Goal: Transaction & Acquisition: Purchase product/service

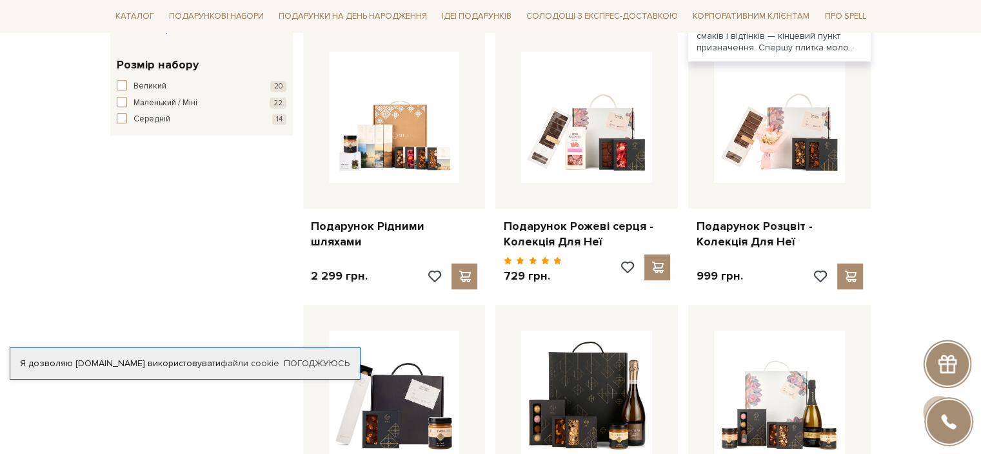
scroll to position [774, 0]
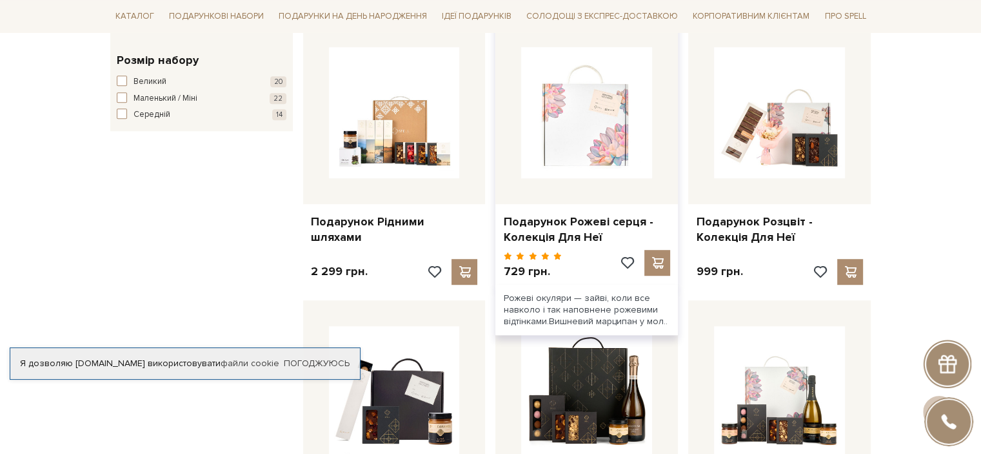
click at [610, 130] on img at bounding box center [586, 112] width 131 height 131
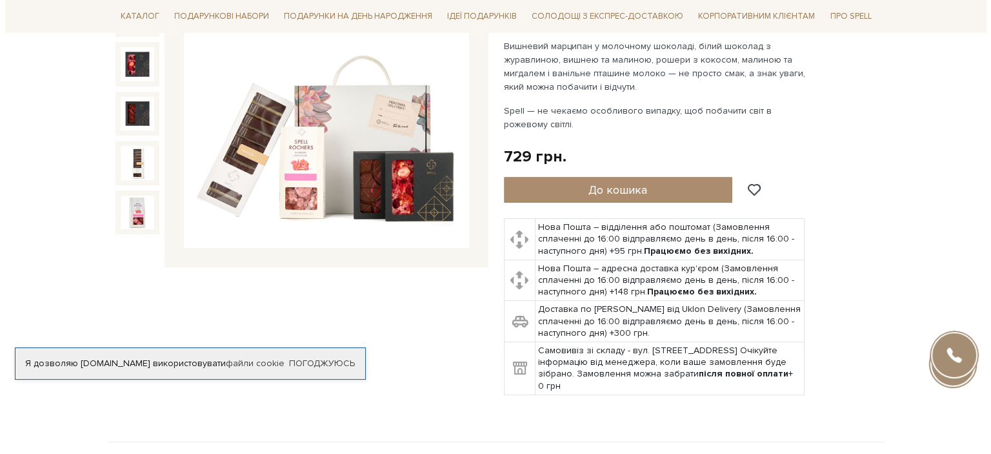
scroll to position [258, 0]
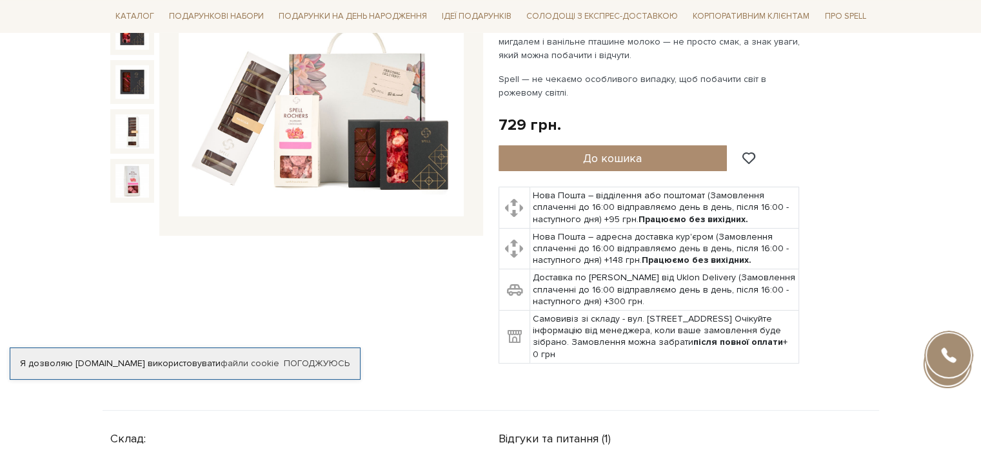
click at [344, 146] on img at bounding box center [321, 74] width 285 height 285
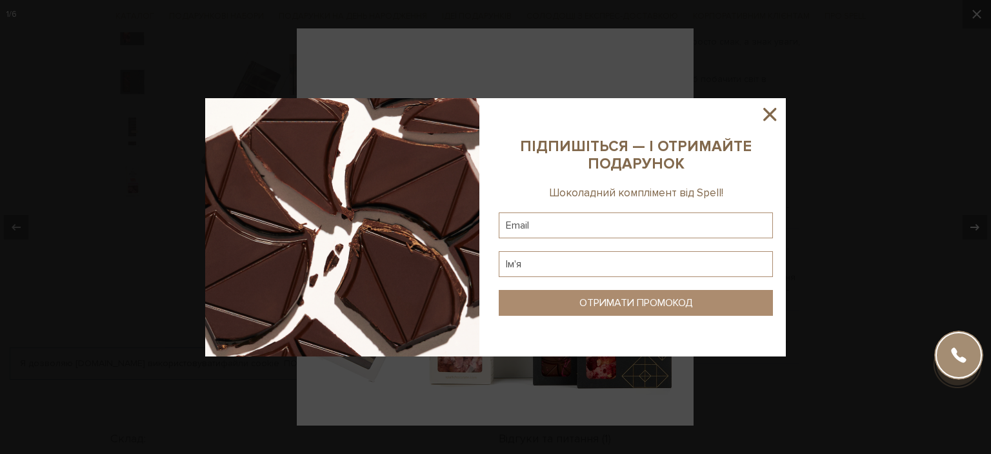
click at [767, 113] on icon at bounding box center [770, 114] width 22 height 22
